Goal: Transaction & Acquisition: Purchase product/service

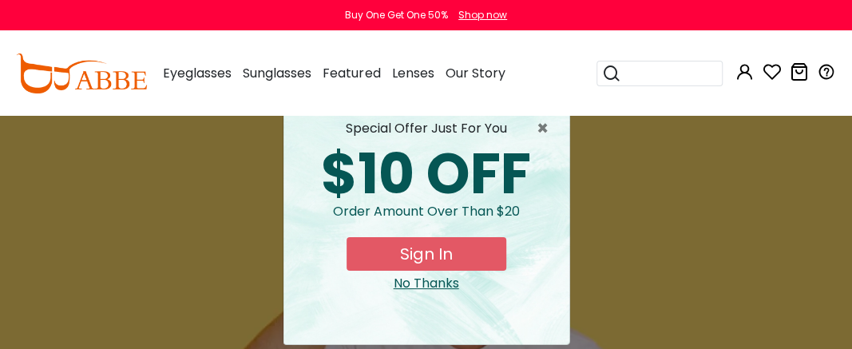
scroll to position [42, 0]
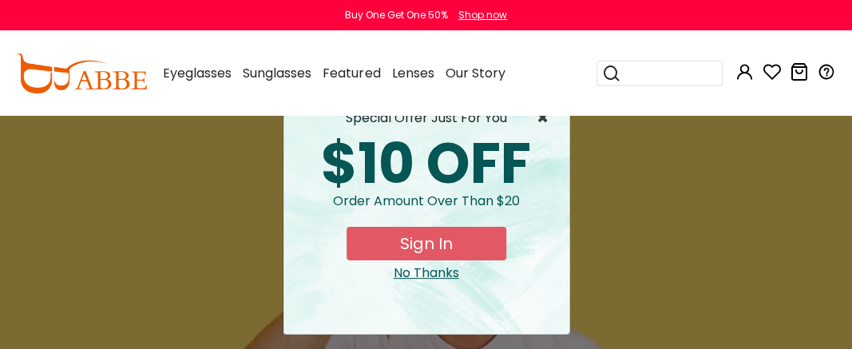
click at [544, 121] on span "×" at bounding box center [547, 118] width 20 height 19
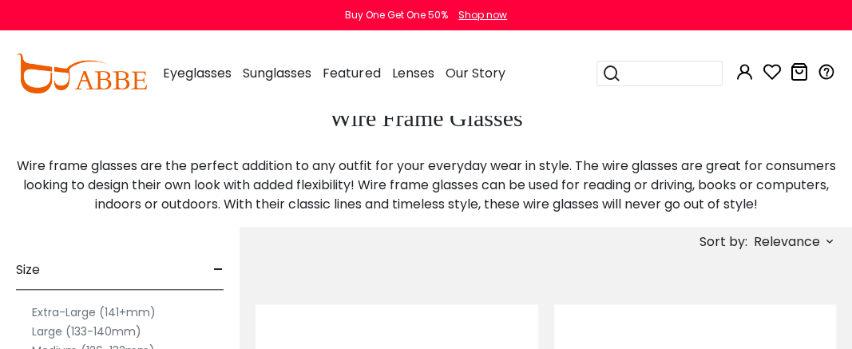
scroll to position [371, 0]
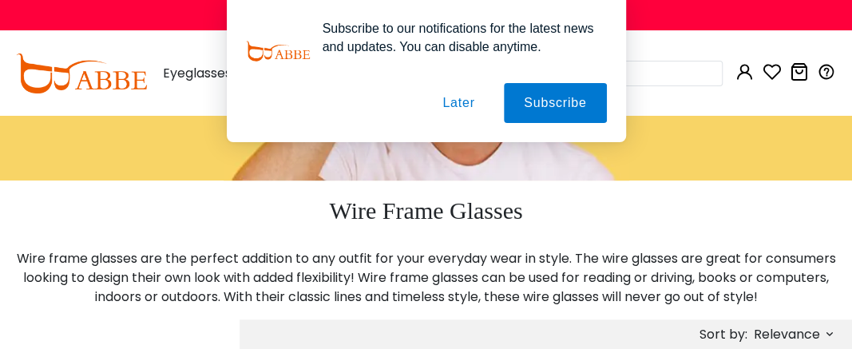
click at [457, 100] on button "Later" at bounding box center [459, 103] width 72 height 40
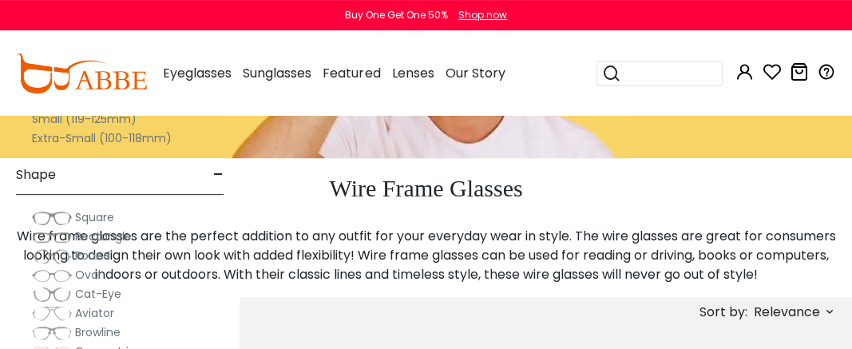
scroll to position [463, 0]
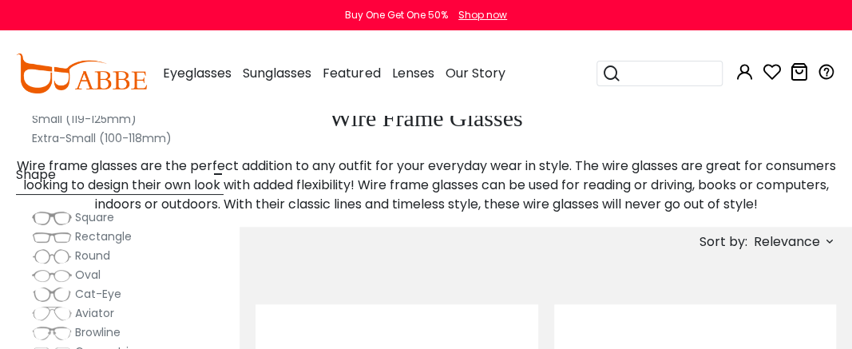
click at [90, 253] on span "Round" at bounding box center [92, 256] width 35 height 16
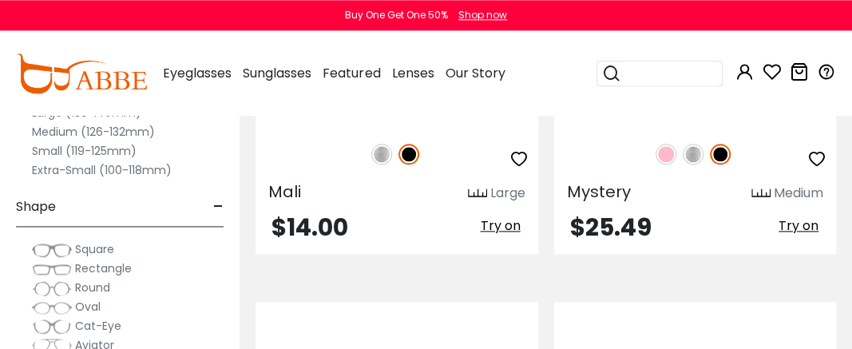
scroll to position [3244, 0]
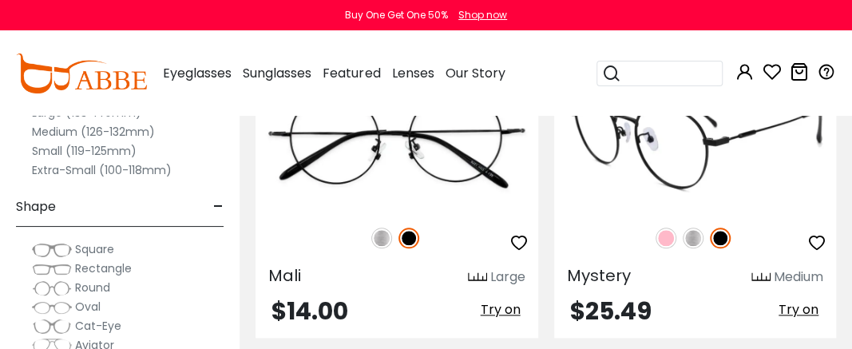
click at [701, 204] on img at bounding box center [695, 139] width 283 height 141
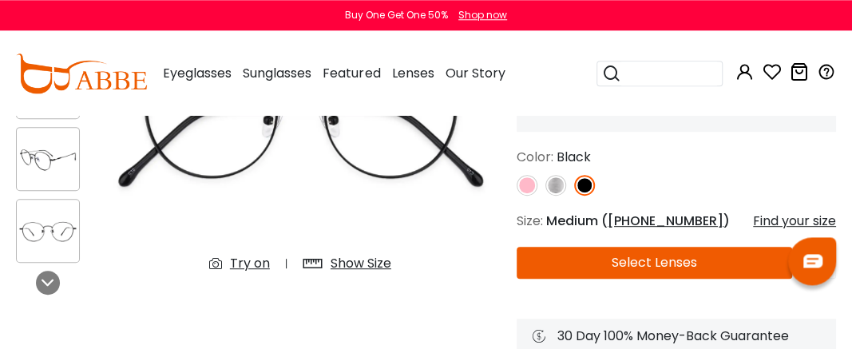
scroll to position [185, 0]
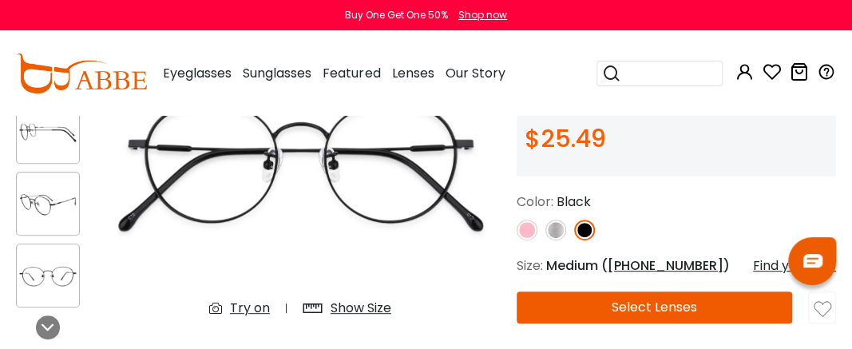
click at [364, 311] on div "Show Size" at bounding box center [361, 308] width 61 height 19
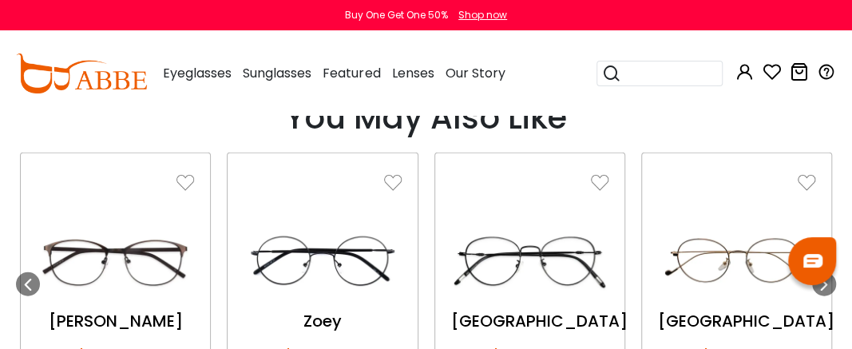
scroll to position [1761, 0]
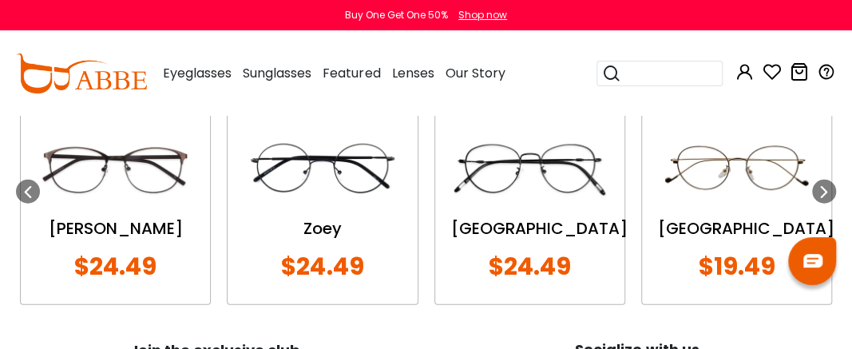
click at [322, 216] on div "Zoey" at bounding box center [322, 228] width 157 height 24
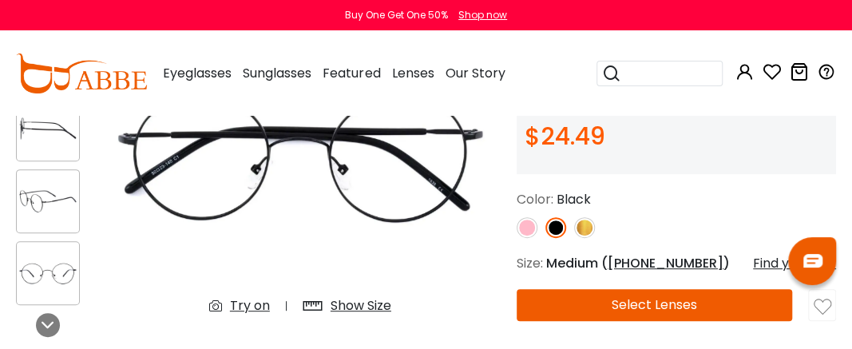
scroll to position [188, 0]
click at [356, 305] on div "Show Size" at bounding box center [361, 305] width 61 height 19
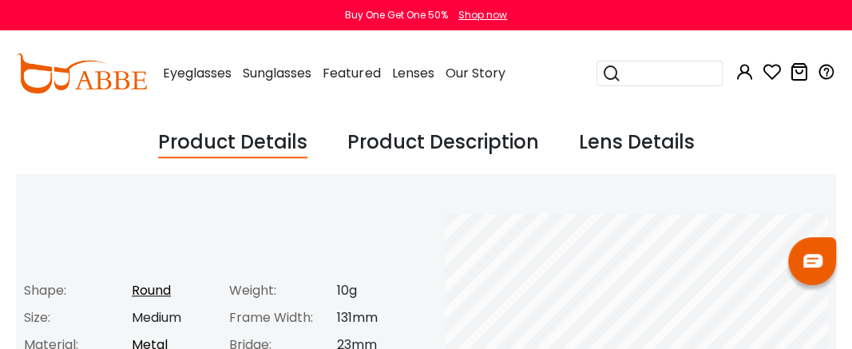
scroll to position [466, 0]
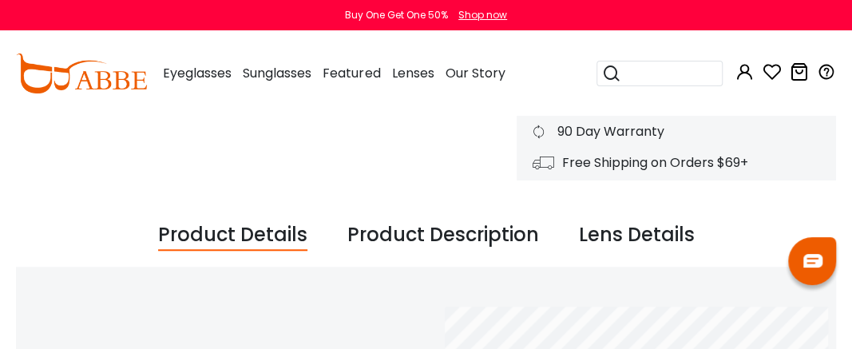
click at [401, 232] on div "Product Description" at bounding box center [444, 235] width 192 height 30
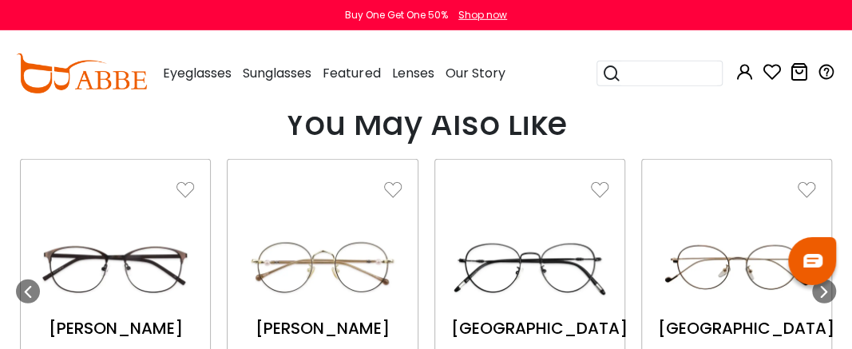
scroll to position [1763, 0]
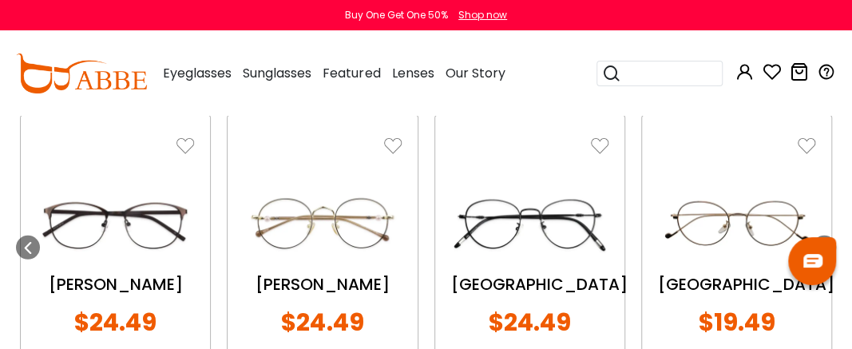
click at [343, 232] on img at bounding box center [322, 224] width 157 height 79
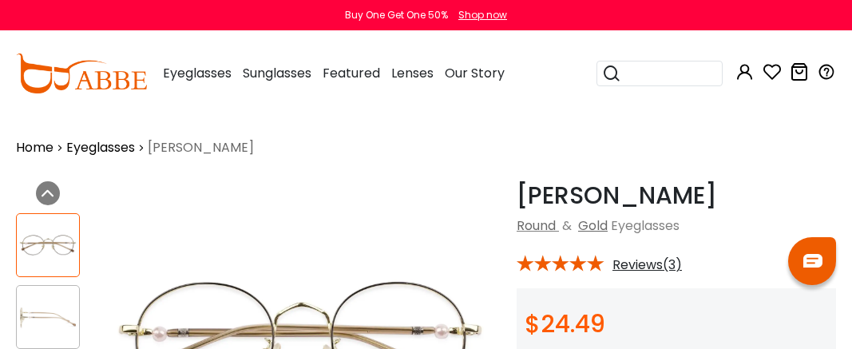
scroll to position [280, 0]
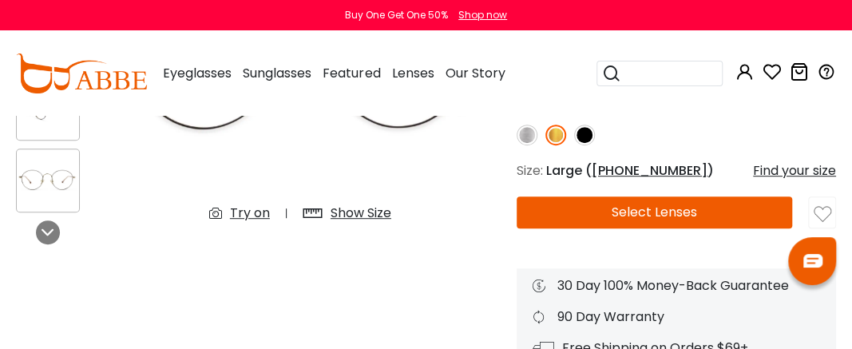
click at [344, 214] on div "Show Size" at bounding box center [361, 213] width 61 height 19
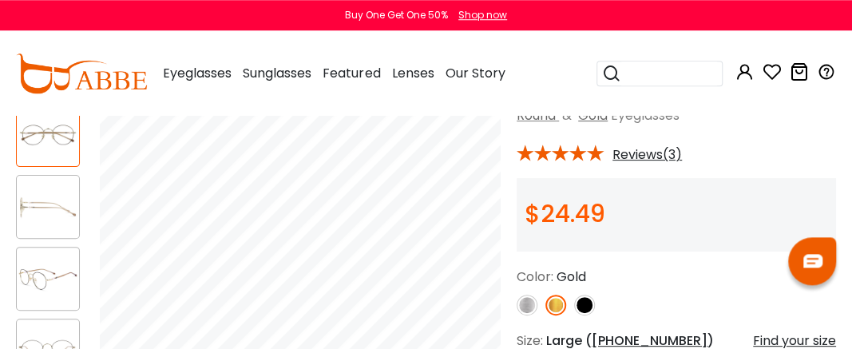
scroll to position [95, 0]
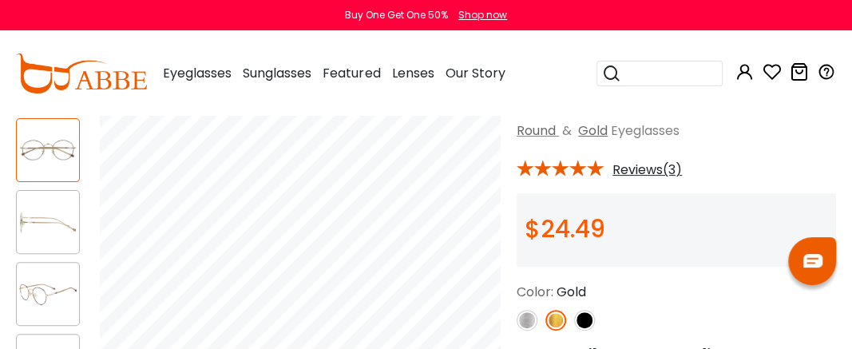
click at [34, 221] on img at bounding box center [48, 222] width 62 height 31
click at [46, 294] on img at bounding box center [48, 294] width 62 height 31
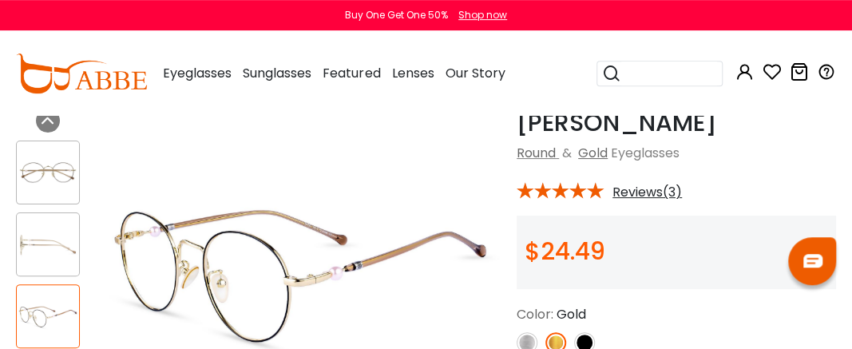
scroll to position [0, 0]
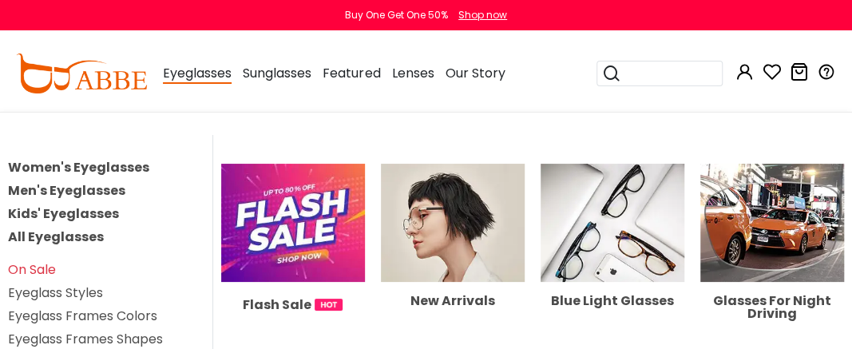
click at [201, 81] on span "Eyeglasses" at bounding box center [197, 74] width 69 height 20
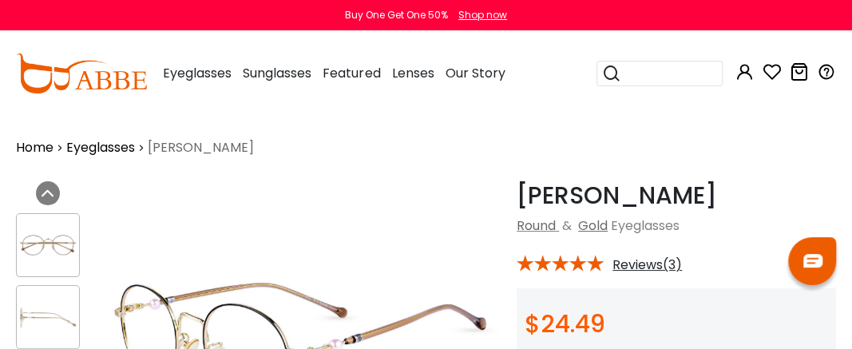
click at [208, 72] on span "Eyeglasses" at bounding box center [197, 73] width 69 height 18
click at [32, 150] on link "Home" at bounding box center [35, 147] width 38 height 19
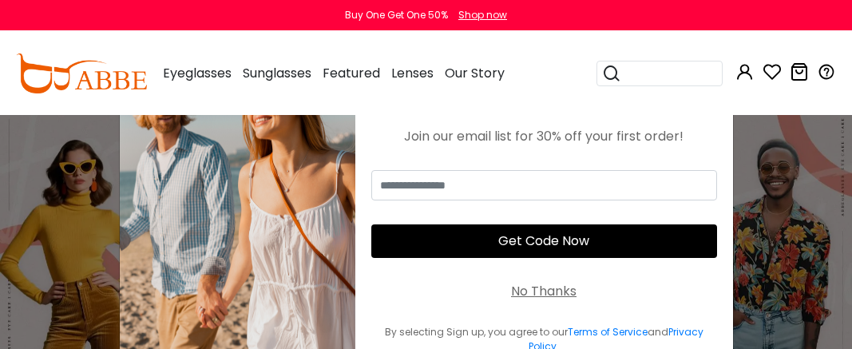
click at [549, 290] on div "No Thanks" at bounding box center [544, 291] width 66 height 19
